Goal: Transaction & Acquisition: Purchase product/service

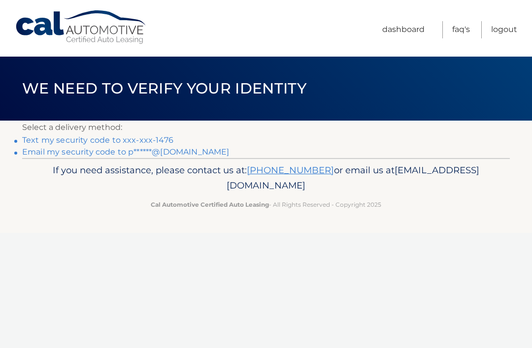
click at [161, 136] on link "Text my security code to xxx-xxx-1476" at bounding box center [97, 140] width 151 height 9
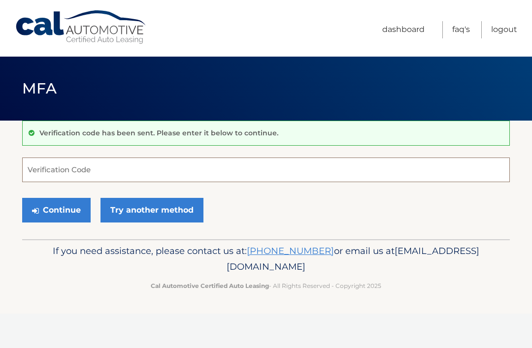
click at [114, 172] on input "Verification Code" at bounding box center [266, 170] width 488 height 25
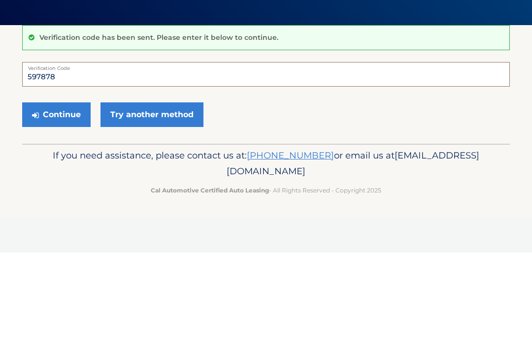
type input "597878"
click at [56, 198] on button "Continue" at bounding box center [56, 210] width 69 height 25
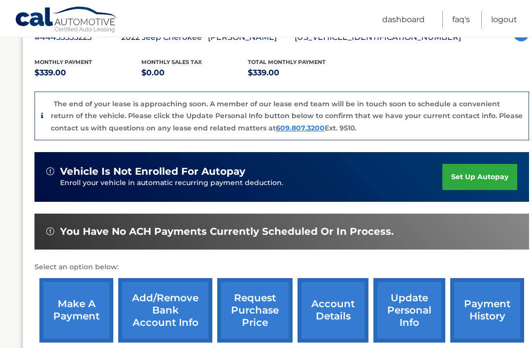
scroll to position [189, 0]
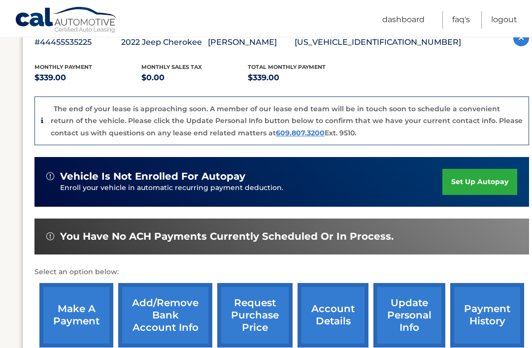
click at [71, 316] on link "make a payment" at bounding box center [76, 315] width 74 height 65
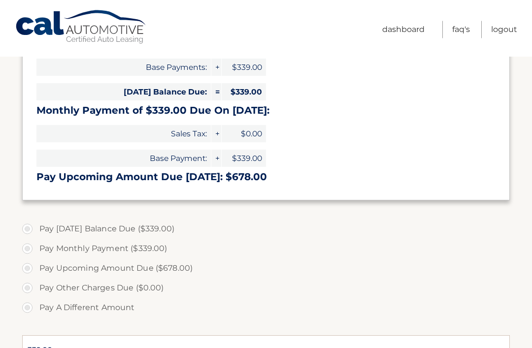
select select "OGIwOWZjY2UtMWU3My00MWM0LTlhZWMtYzQ5ZWRlZTJhMmFk"
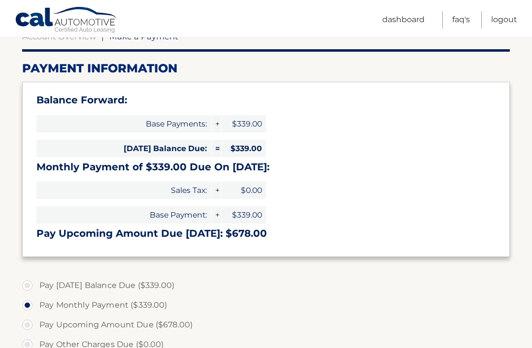
scroll to position [106, 0]
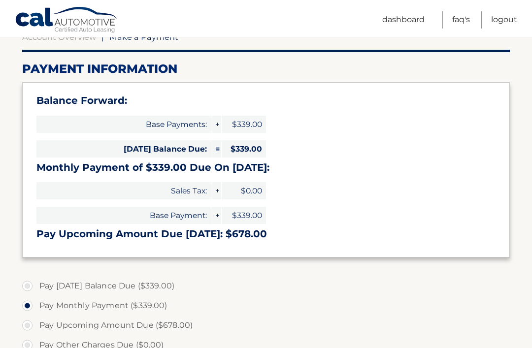
click at [101, 279] on label "Pay Today's Balance Due ($339.00)" at bounding box center [266, 286] width 488 height 20
click at [36, 279] on input "Pay Today's Balance Due ($339.00)" at bounding box center [31, 284] width 10 height 16
radio input "true"
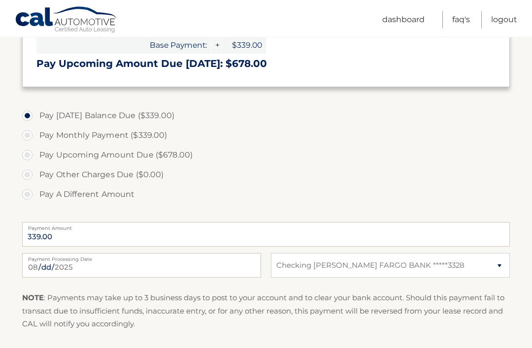
scroll to position [274, 0]
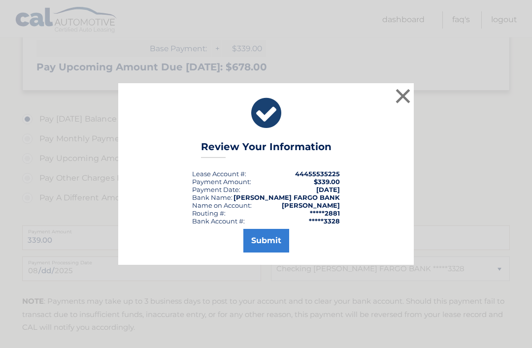
click at [272, 253] on button "Submit" at bounding box center [266, 241] width 46 height 24
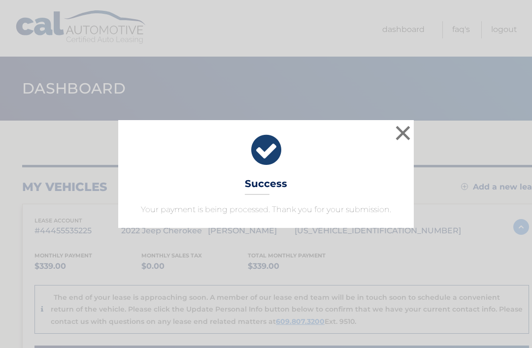
click at [408, 130] on button "×" at bounding box center [403, 133] width 20 height 20
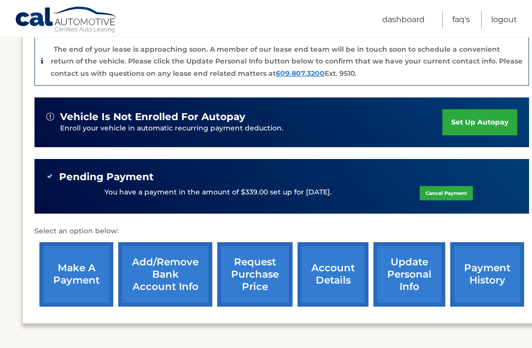
scroll to position [249, 0]
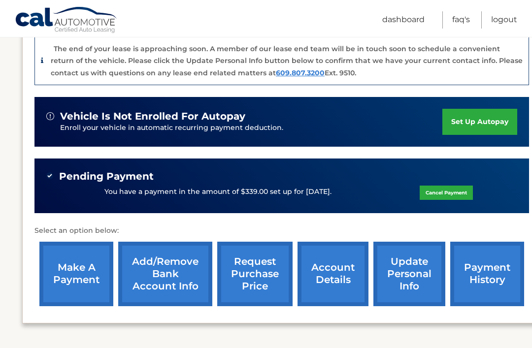
click at [416, 276] on link "update personal info" at bounding box center [410, 274] width 72 height 65
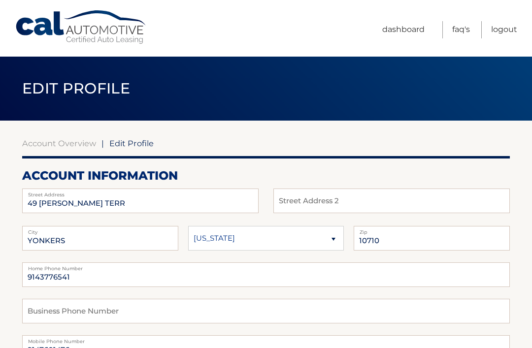
click at [402, 38] on link "Dashboard" at bounding box center [403, 29] width 42 height 17
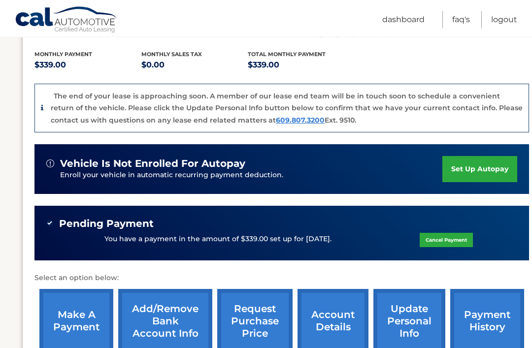
scroll to position [195, 0]
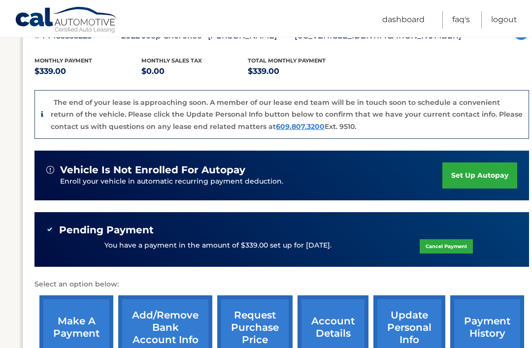
click at [507, 23] on link "Logout" at bounding box center [504, 19] width 26 height 17
